Goal: Task Accomplishment & Management: Complete application form

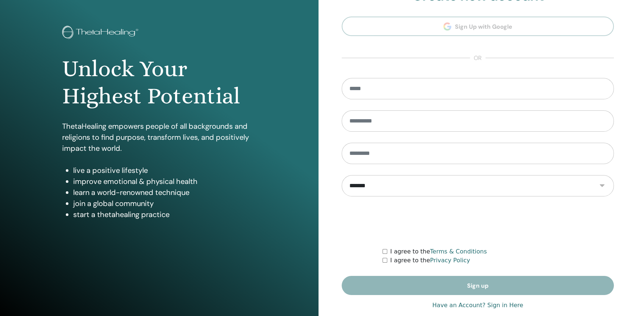
scroll to position [37, 0]
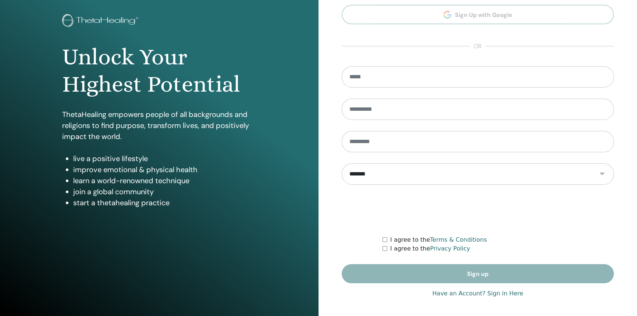
click at [492, 292] on link "Have an Account? Sign in Here" at bounding box center [477, 293] width 91 height 9
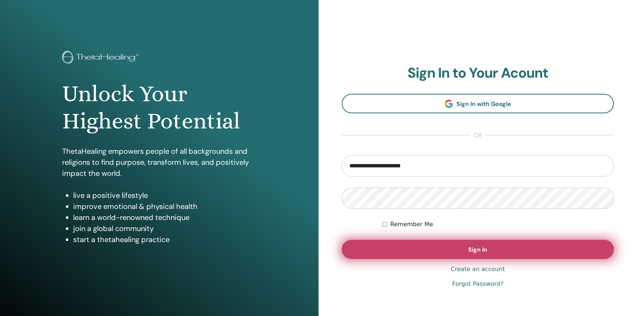
click at [442, 242] on button "Sign In" at bounding box center [478, 249] width 272 height 19
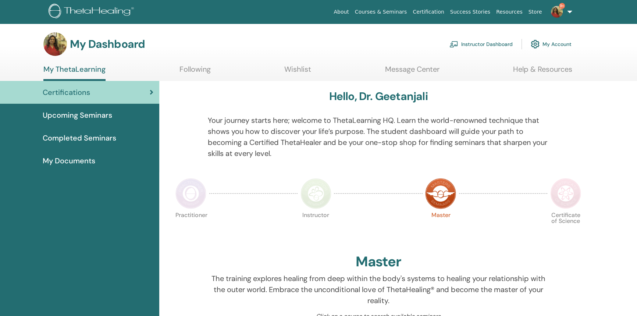
click at [485, 45] on link "Instructor Dashboard" at bounding box center [481, 44] width 63 height 16
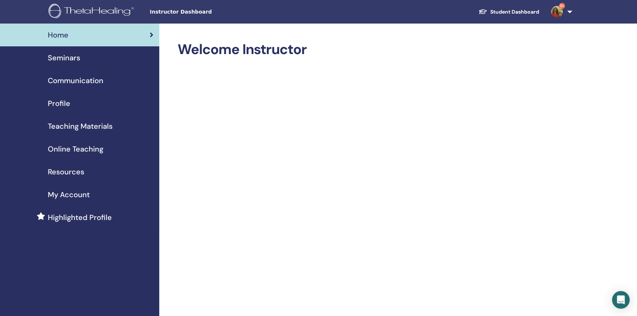
click at [75, 67] on link "Seminars" at bounding box center [79, 57] width 159 height 23
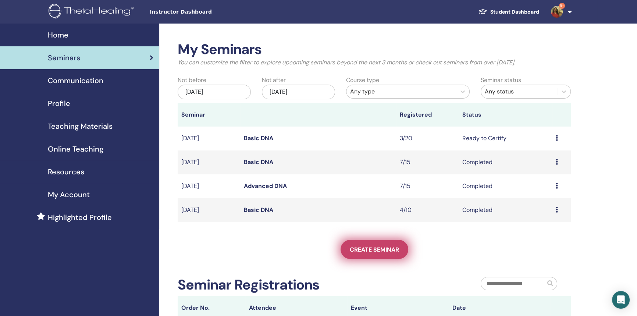
click at [376, 246] on span "Create seminar" at bounding box center [374, 250] width 49 height 8
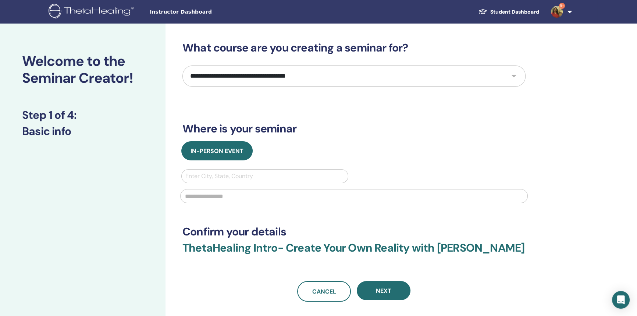
click at [241, 76] on select "**********" at bounding box center [353, 75] width 343 height 21
select select "*"
click at [182, 65] on select "**********" at bounding box center [353, 75] width 343 height 21
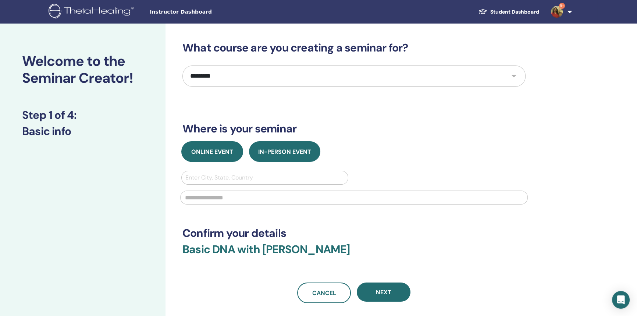
click at [228, 150] on span "Online Event" at bounding box center [212, 152] width 42 height 8
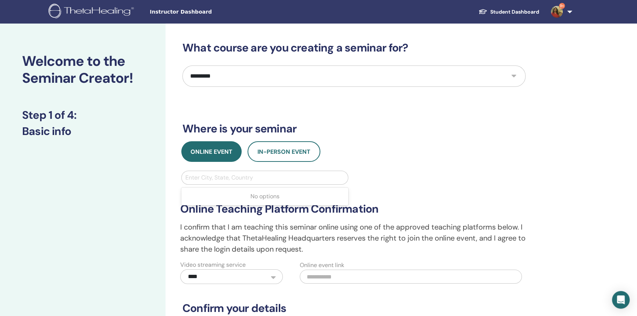
click at [236, 173] on div at bounding box center [264, 178] width 159 height 10
type input "*****"
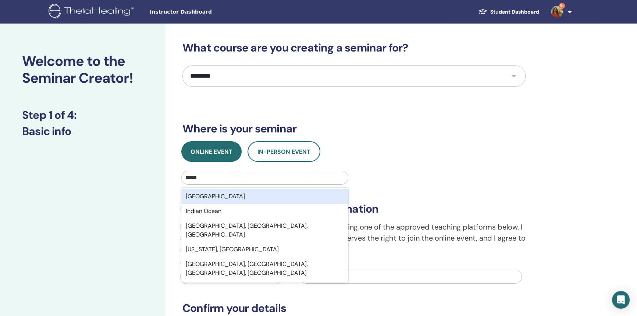
click at [235, 196] on div "India" at bounding box center [264, 196] width 167 height 15
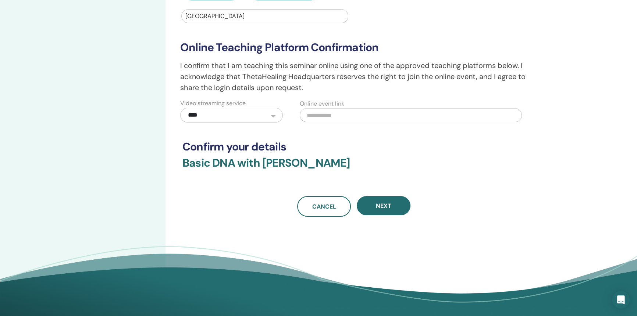
scroll to position [166, 0]
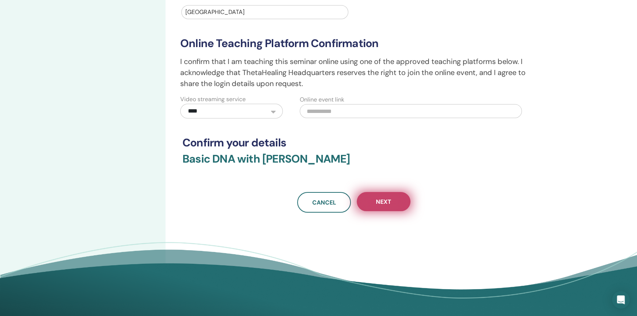
click at [374, 209] on button "Next" at bounding box center [384, 201] width 54 height 19
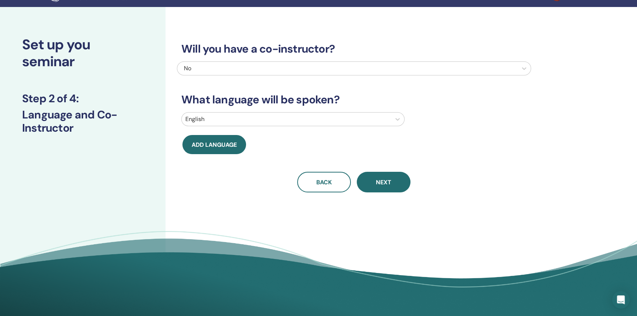
scroll to position [0, 0]
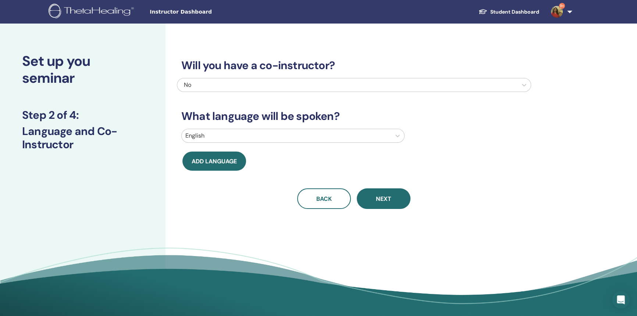
click at [513, 86] on div at bounding box center [347, 85] width 333 height 10
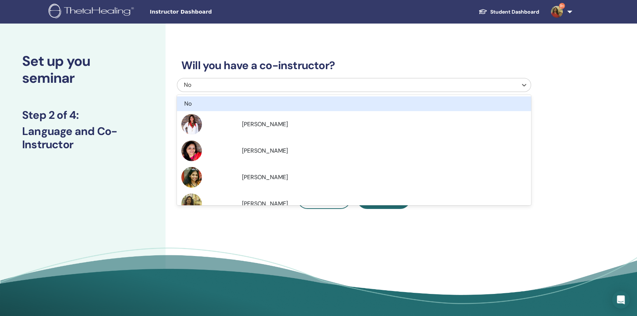
click at [572, 135] on div "Will you have a co-instructor? option No focused, 1 of 5. 5 results available. …" at bounding box center [378, 173] width 425 height 298
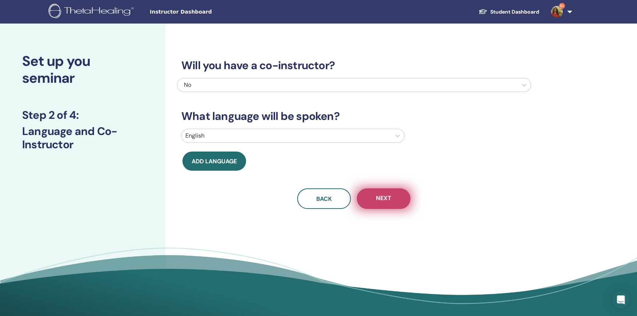
click at [377, 201] on span "Next" at bounding box center [383, 198] width 15 height 9
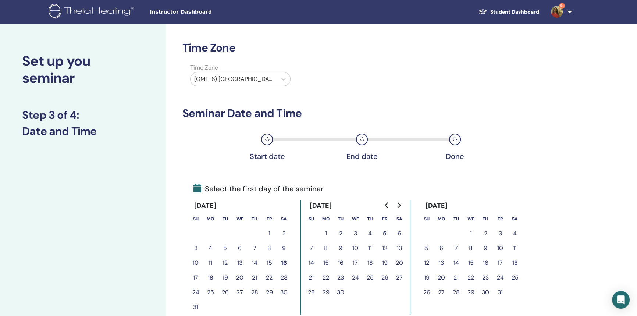
click at [208, 249] on button "4" at bounding box center [210, 248] width 15 height 15
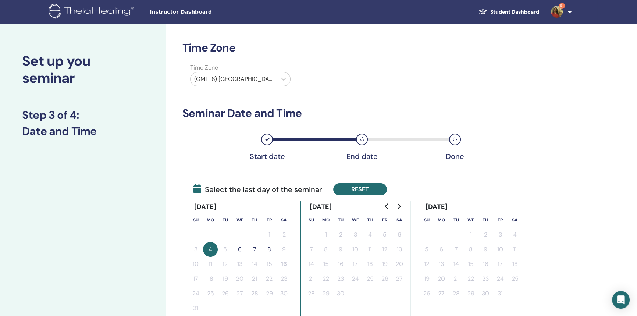
click at [339, 192] on button "Reset" at bounding box center [360, 189] width 54 height 12
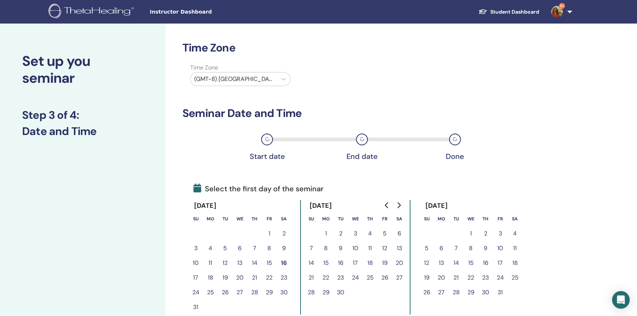
click at [208, 277] on button "18" at bounding box center [210, 277] width 15 height 15
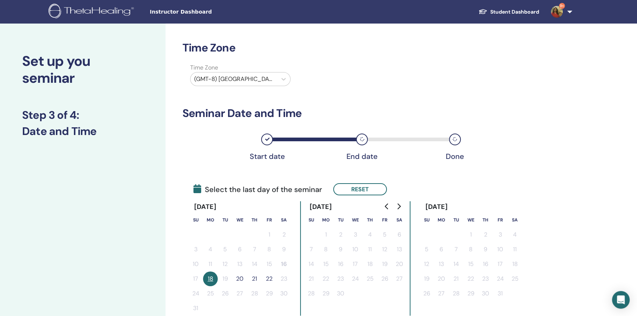
click at [235, 278] on button "20" at bounding box center [239, 278] width 15 height 15
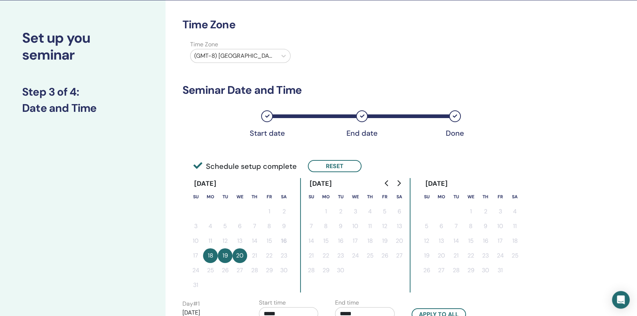
scroll to position [25, 0]
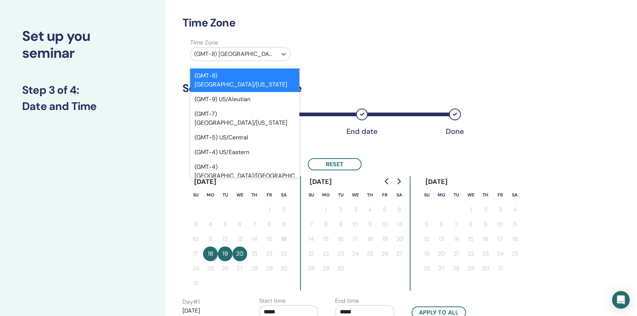
click at [273, 49] on div "(GMT-8) US/Alaska" at bounding box center [234, 53] width 86 height 13
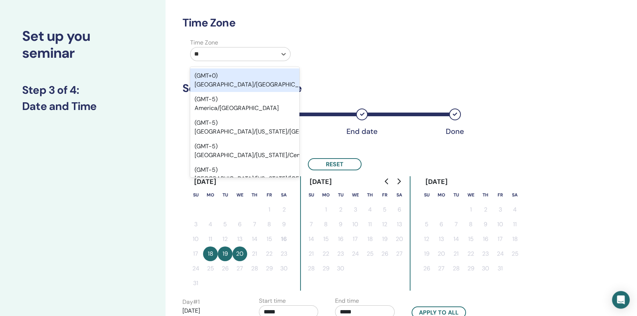
type input "***"
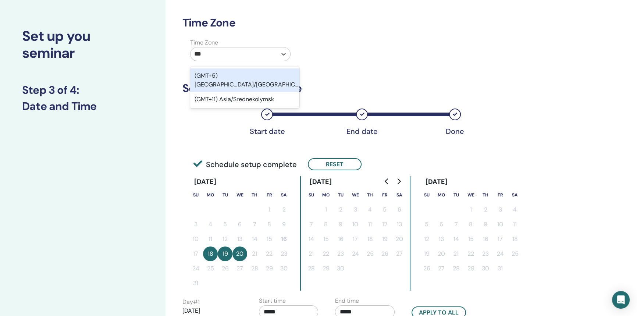
click at [265, 70] on div "(GMT+5) Asia/Kolkata" at bounding box center [244, 80] width 109 height 24
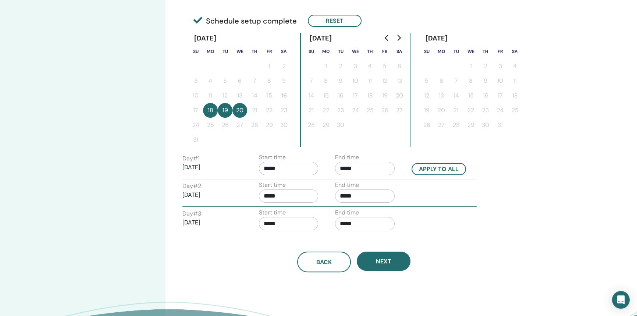
scroll to position [248, 0]
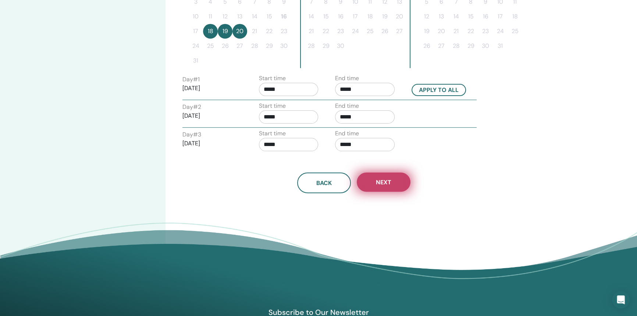
drag, startPoint x: 642, startPoint y: 153, endPoint x: 371, endPoint y: 179, distance: 272.0
click at [371, 179] on button "Next" at bounding box center [384, 182] width 54 height 19
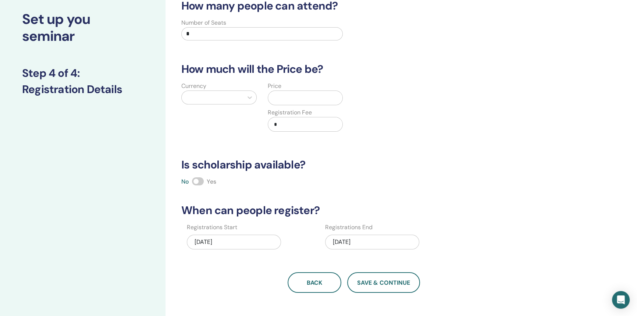
scroll to position [0, 0]
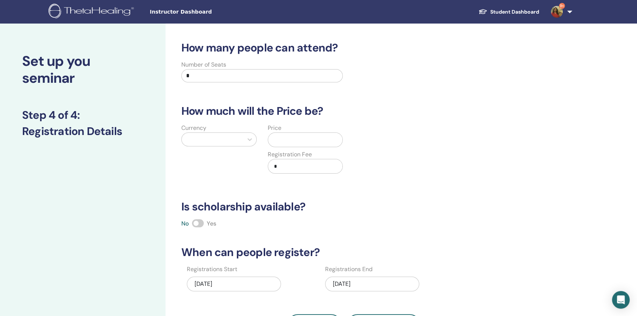
click at [297, 78] on input "*" at bounding box center [261, 75] width 161 height 13
type input "**"
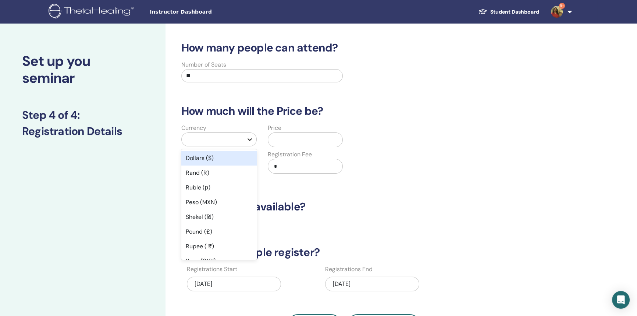
click at [248, 138] on icon at bounding box center [250, 139] width 4 height 3
type input "*"
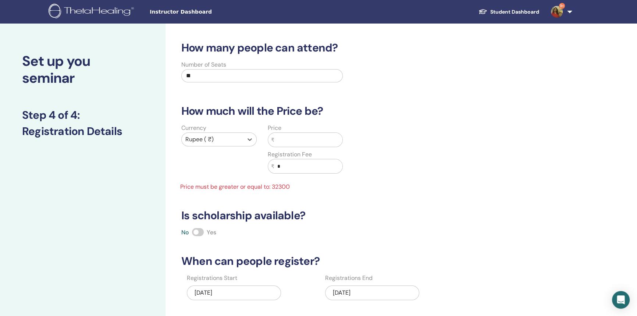
click at [285, 143] on input "text" at bounding box center [308, 140] width 68 height 14
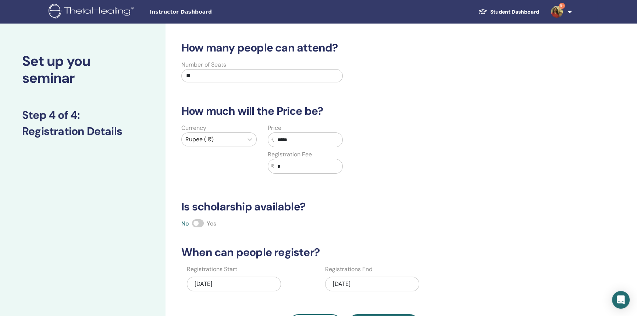
type input "*****"
click at [529, 182] on div "How many people can attend? Number of Seats ** How much will the Price be? Curr…" at bounding box center [354, 188] width 354 height 294
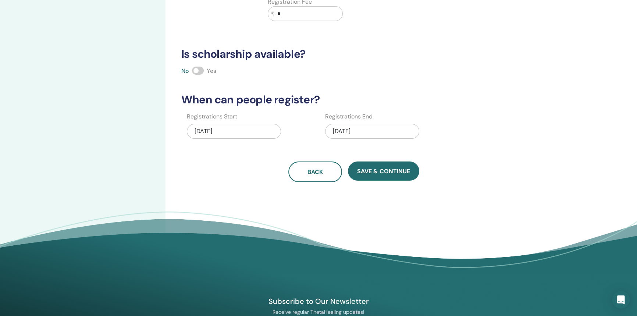
scroll to position [161, 0]
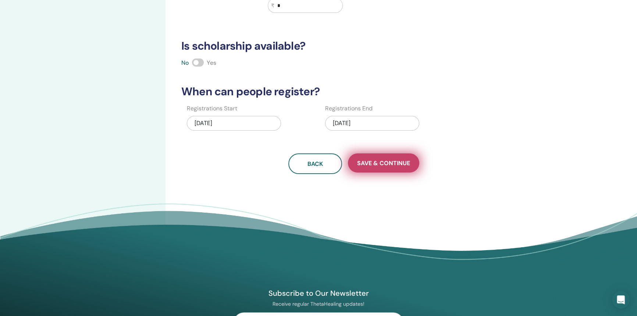
click at [377, 169] on button "Save & Continue" at bounding box center [383, 162] width 71 height 19
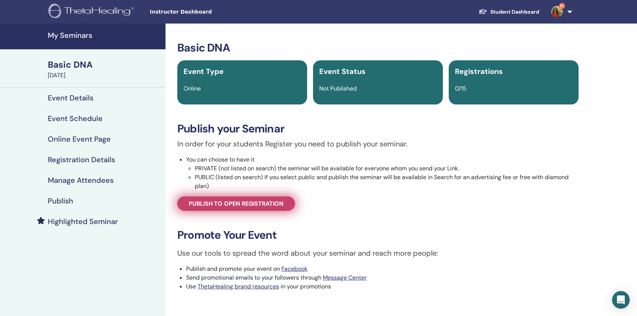
click at [263, 201] on span "Publish to open registration" at bounding box center [236, 204] width 95 height 8
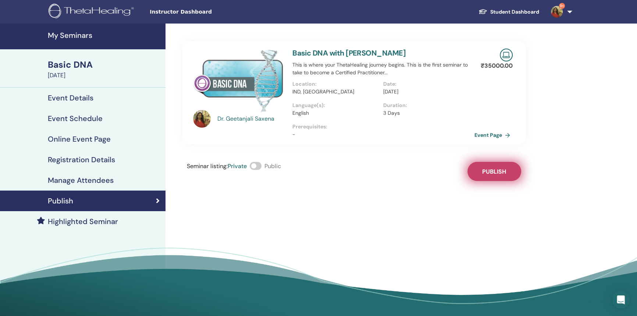
click at [485, 171] on span "Publish" at bounding box center [494, 172] width 24 height 8
click at [491, 138] on link "Event Page" at bounding box center [495, 134] width 39 height 11
